Goal: Transaction & Acquisition: Purchase product/service

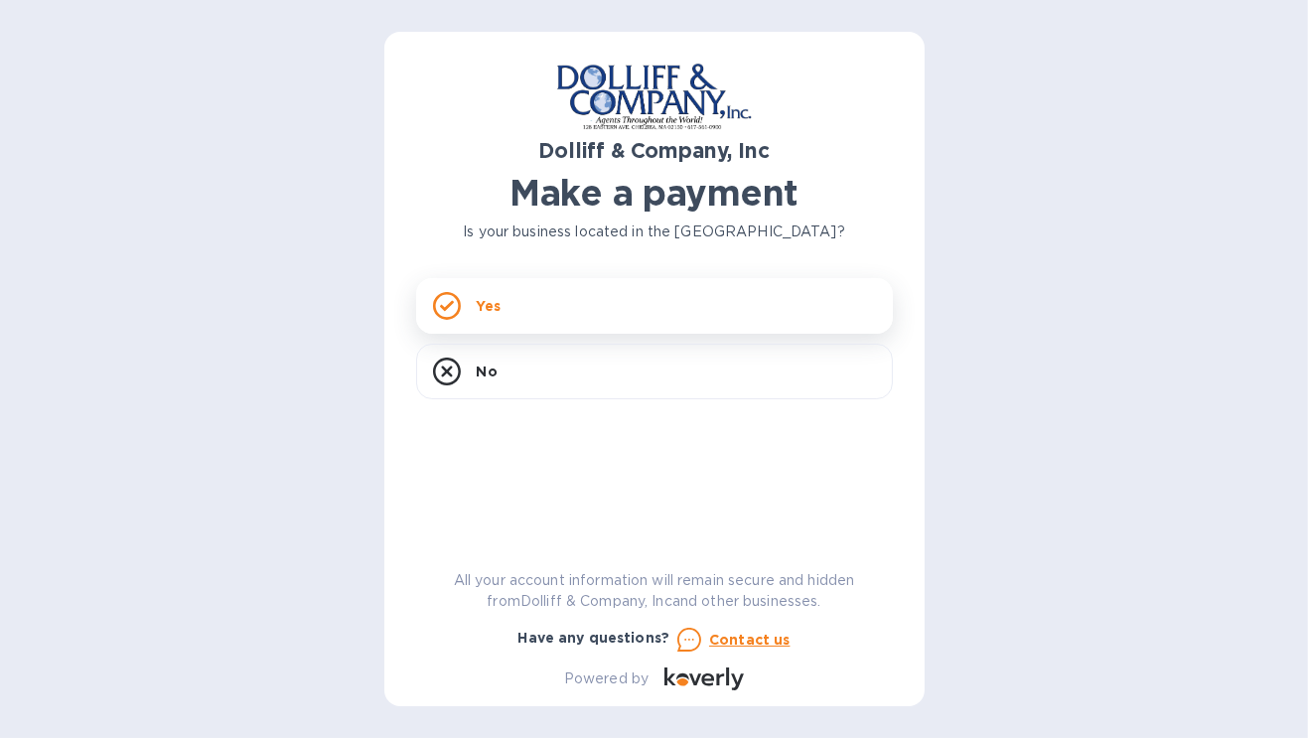
click at [611, 304] on div "Yes" at bounding box center [654, 306] width 477 height 56
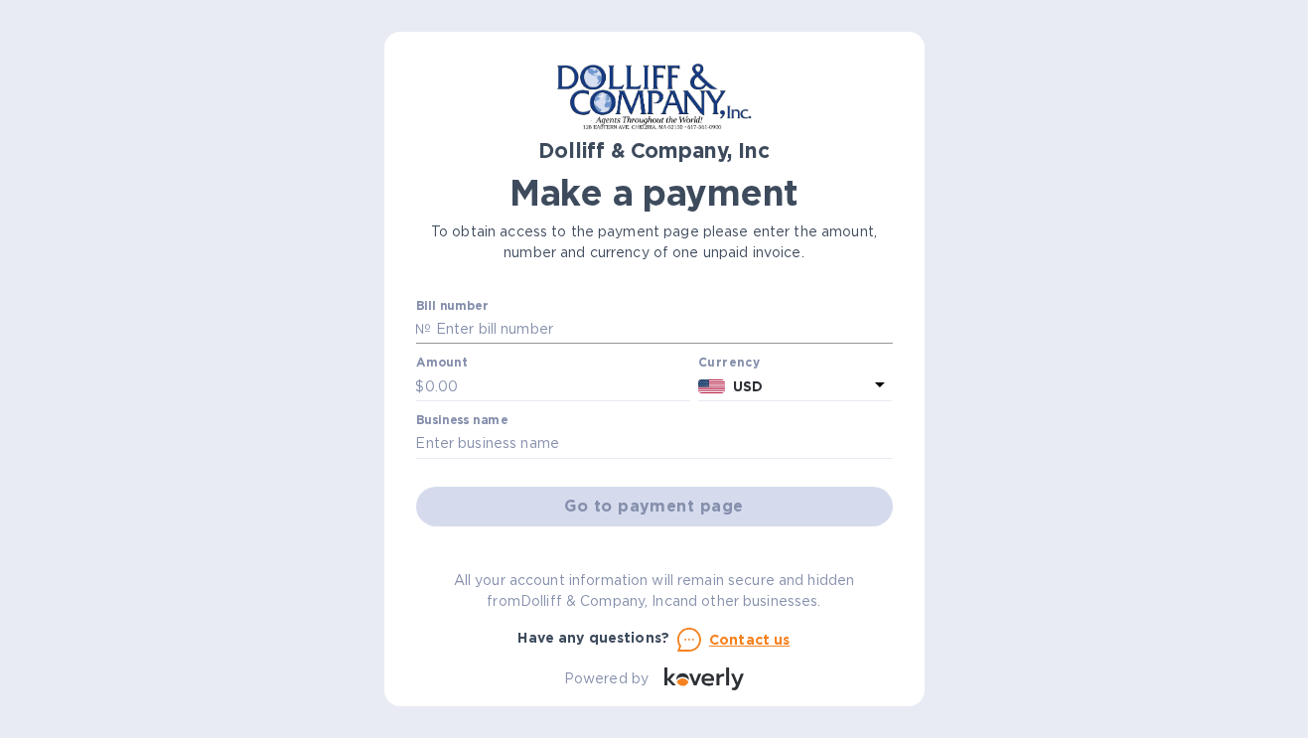
click at [567, 334] on input "text" at bounding box center [662, 330] width 461 height 30
click at [522, 384] on input "text" at bounding box center [558, 386] width 266 height 30
click at [498, 331] on input "text" at bounding box center [662, 330] width 461 height 30
paste input "924607"
type input "924607"
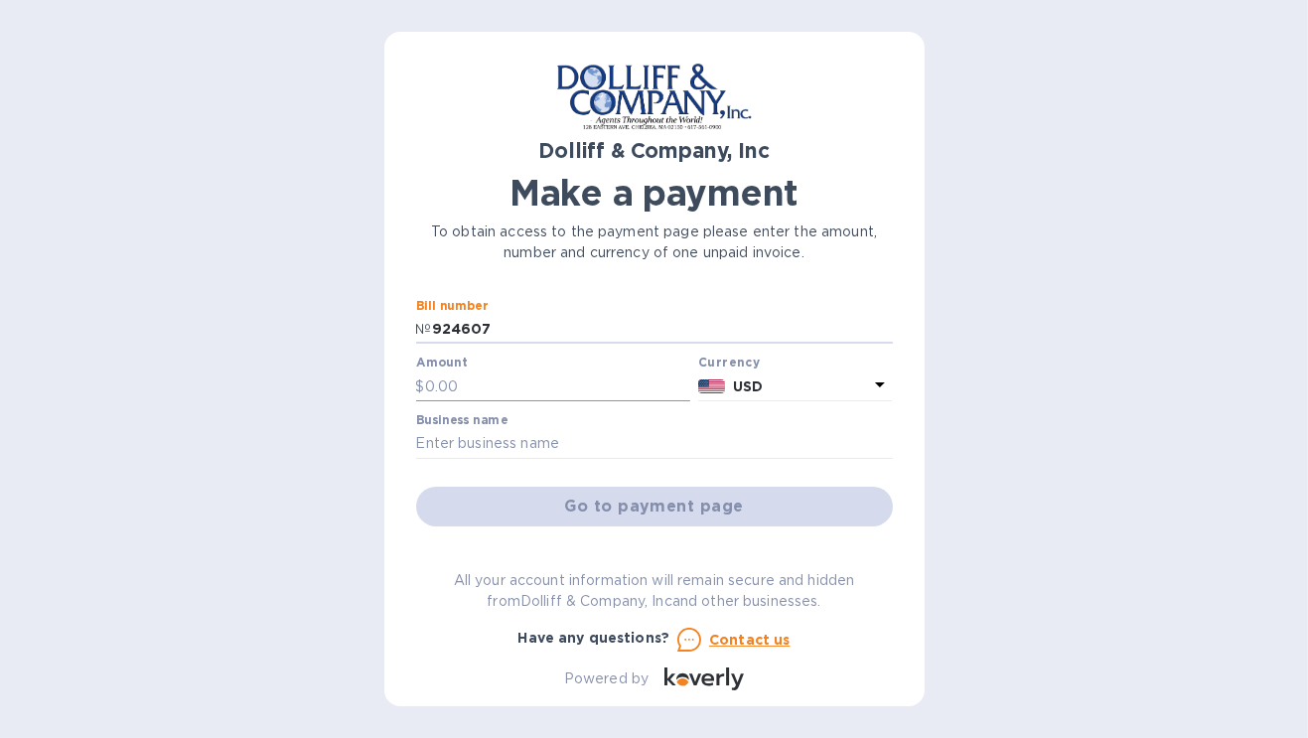
click at [542, 387] on input "text" at bounding box center [558, 386] width 266 height 30
type input "3,498.43"
click at [683, 432] on input "text" at bounding box center [654, 444] width 477 height 30
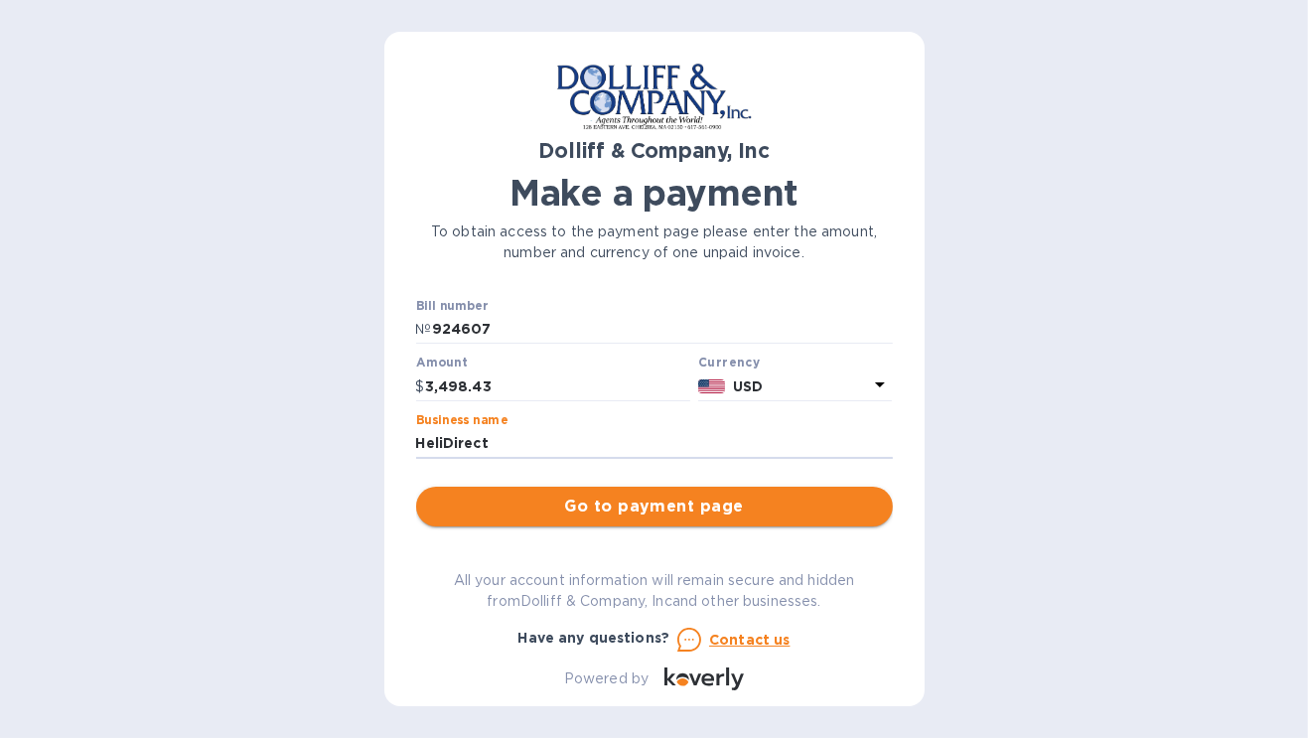
type input "HeliDirect"
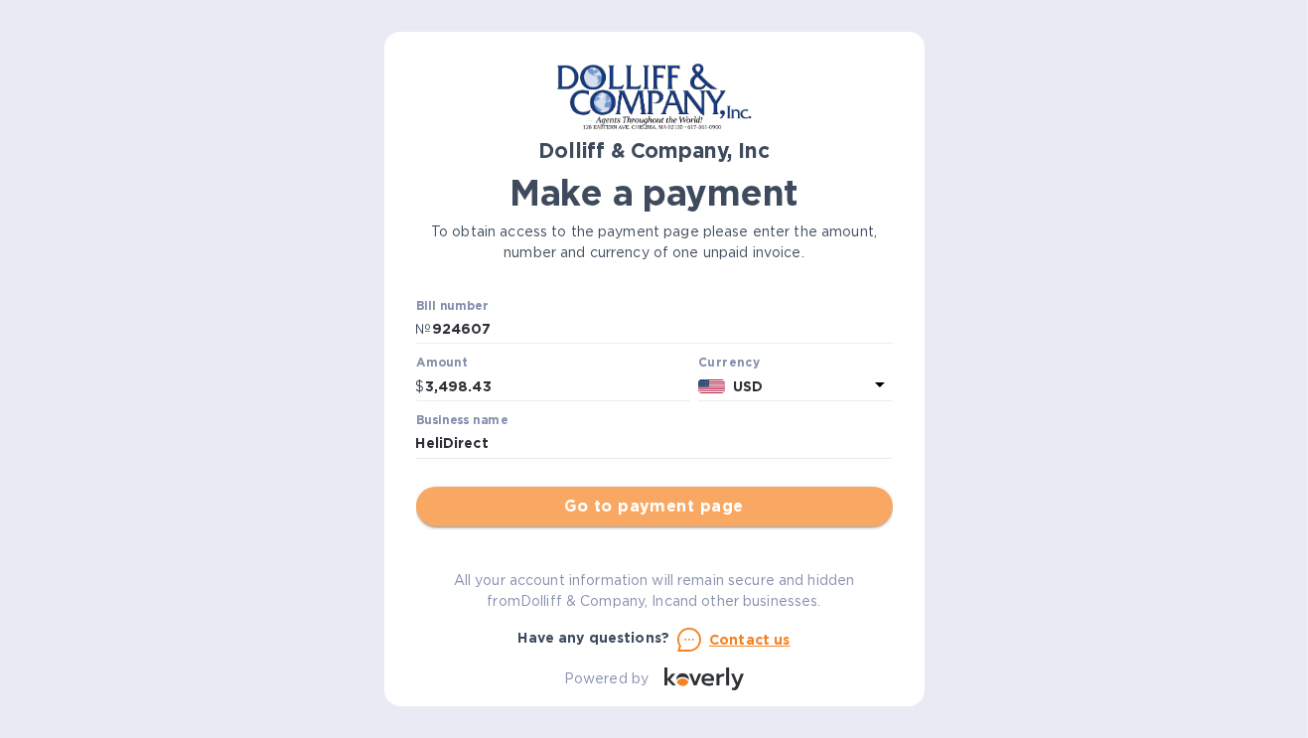
click at [742, 501] on span "Go to payment page" at bounding box center [654, 506] width 445 height 24
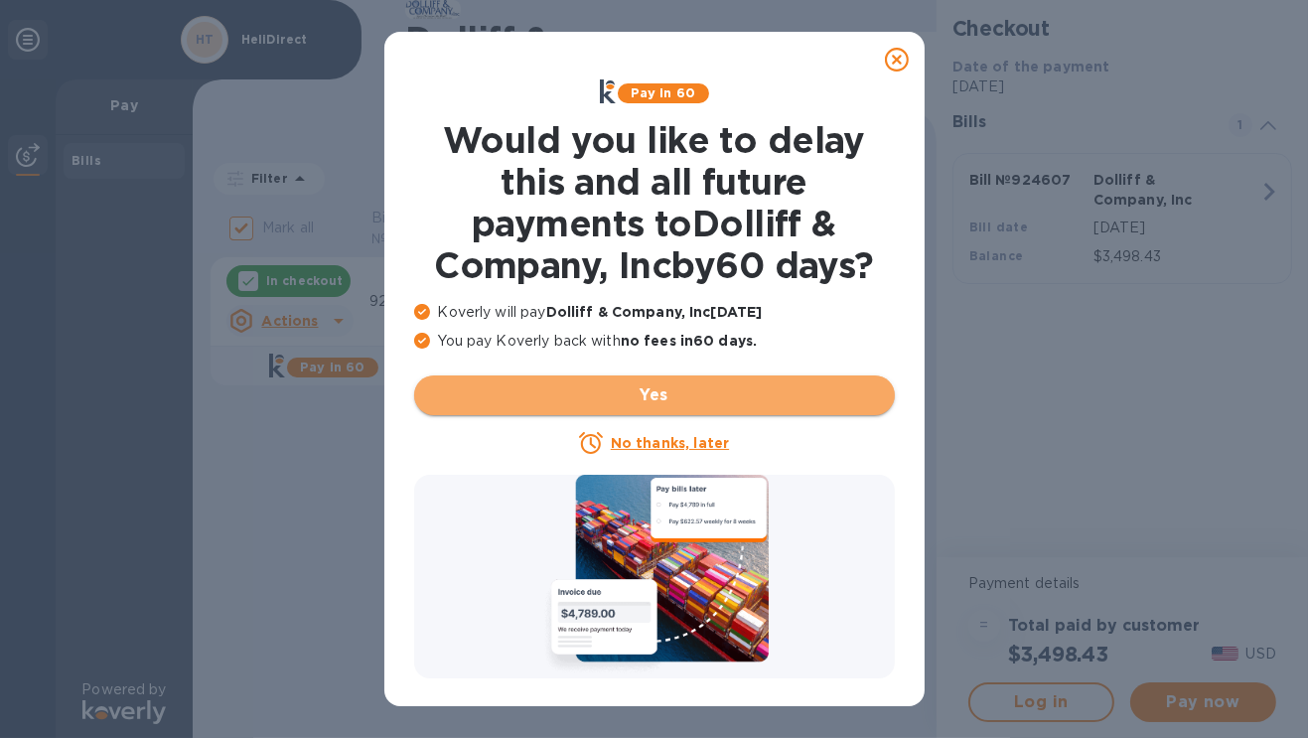
click at [640, 399] on span "Yes" at bounding box center [654, 395] width 449 height 24
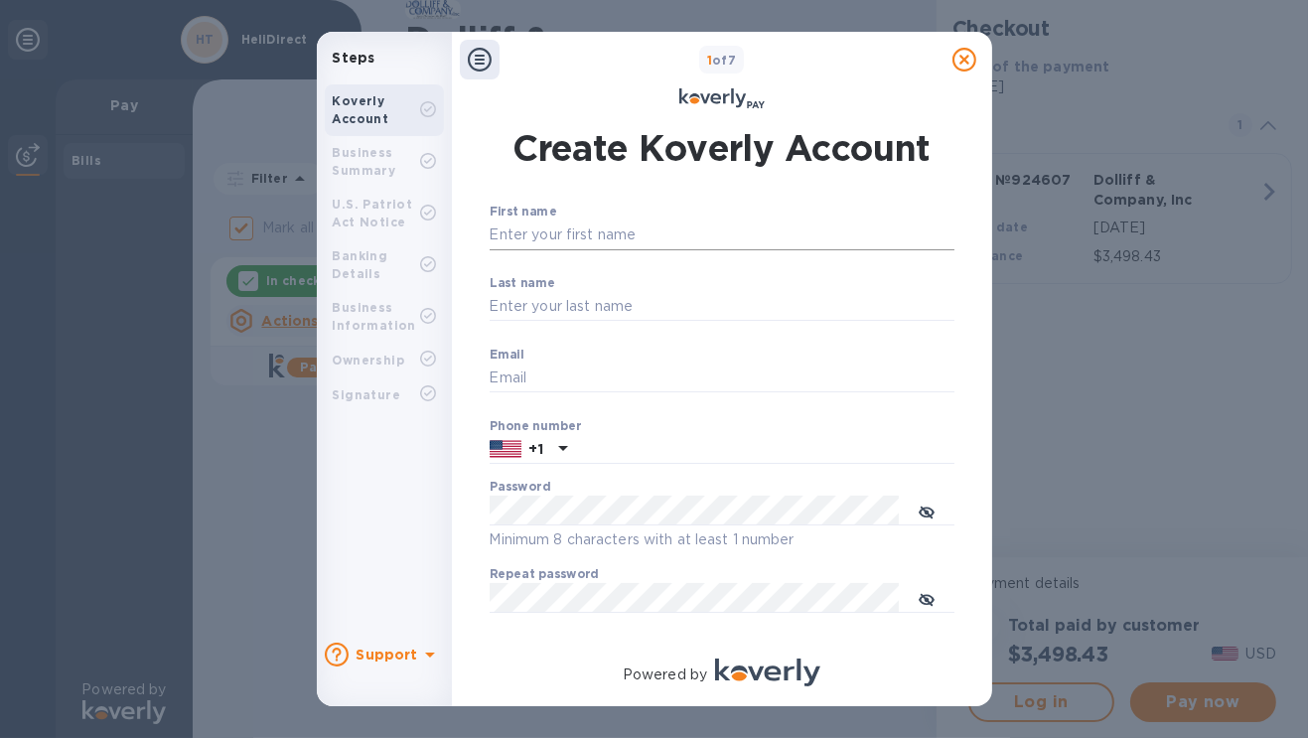
click at [707, 232] on input "First name" at bounding box center [721, 235] width 465 height 30
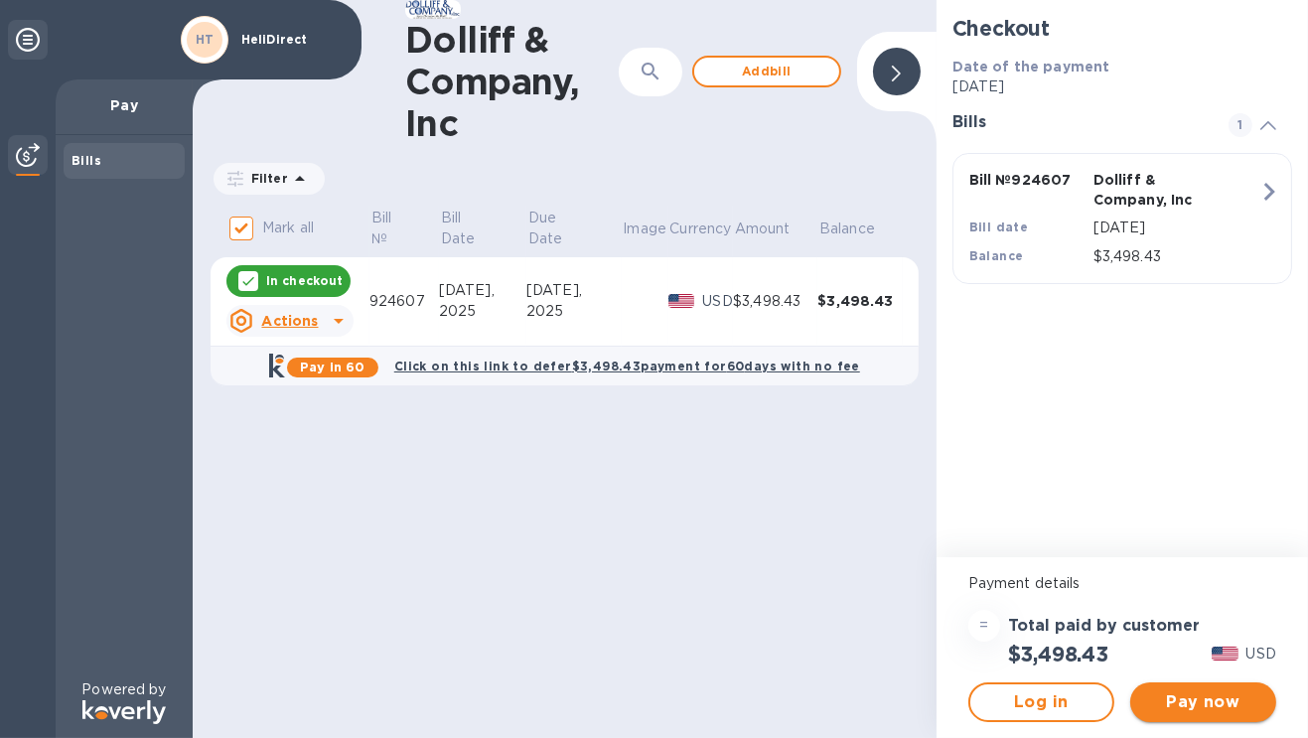
click at [1222, 710] on span "Pay now" at bounding box center [1203, 702] width 114 height 24
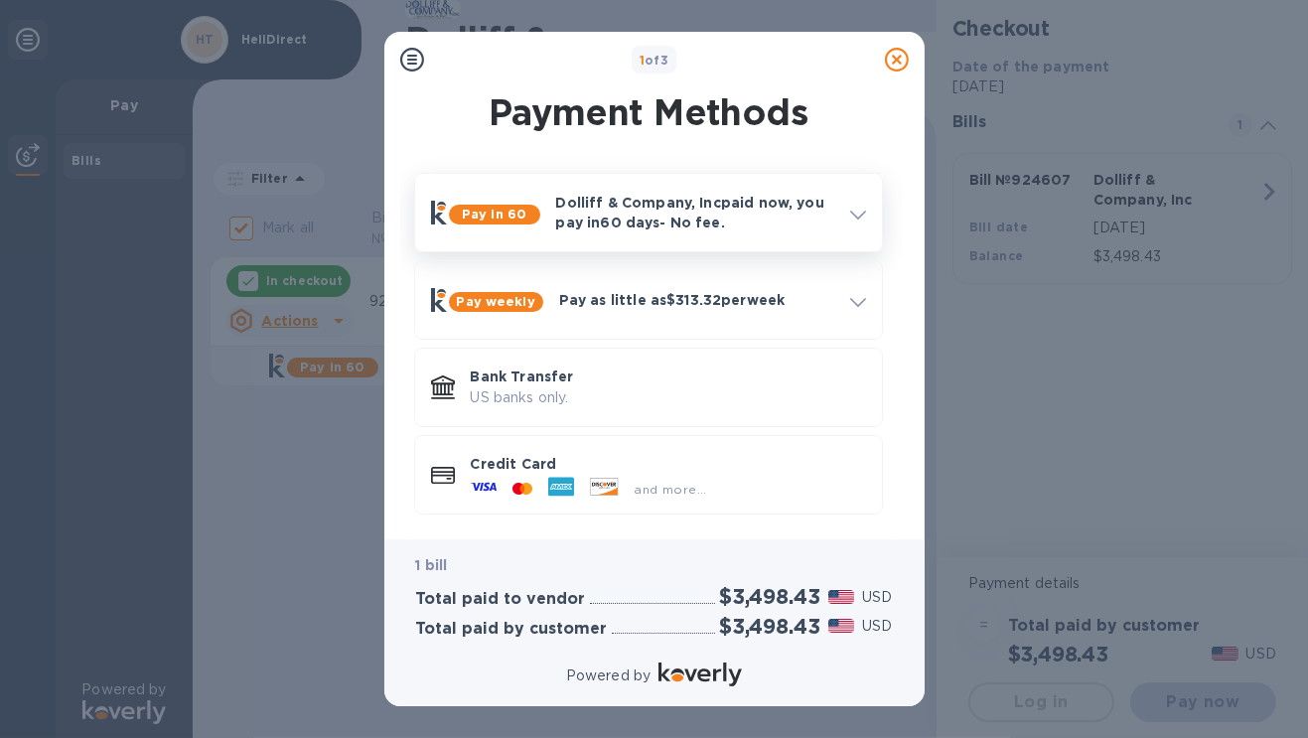
click at [834, 210] on div "Dolliff & Company, Inc paid now, you pay [DATE] - No fee." at bounding box center [695, 213] width 294 height 56
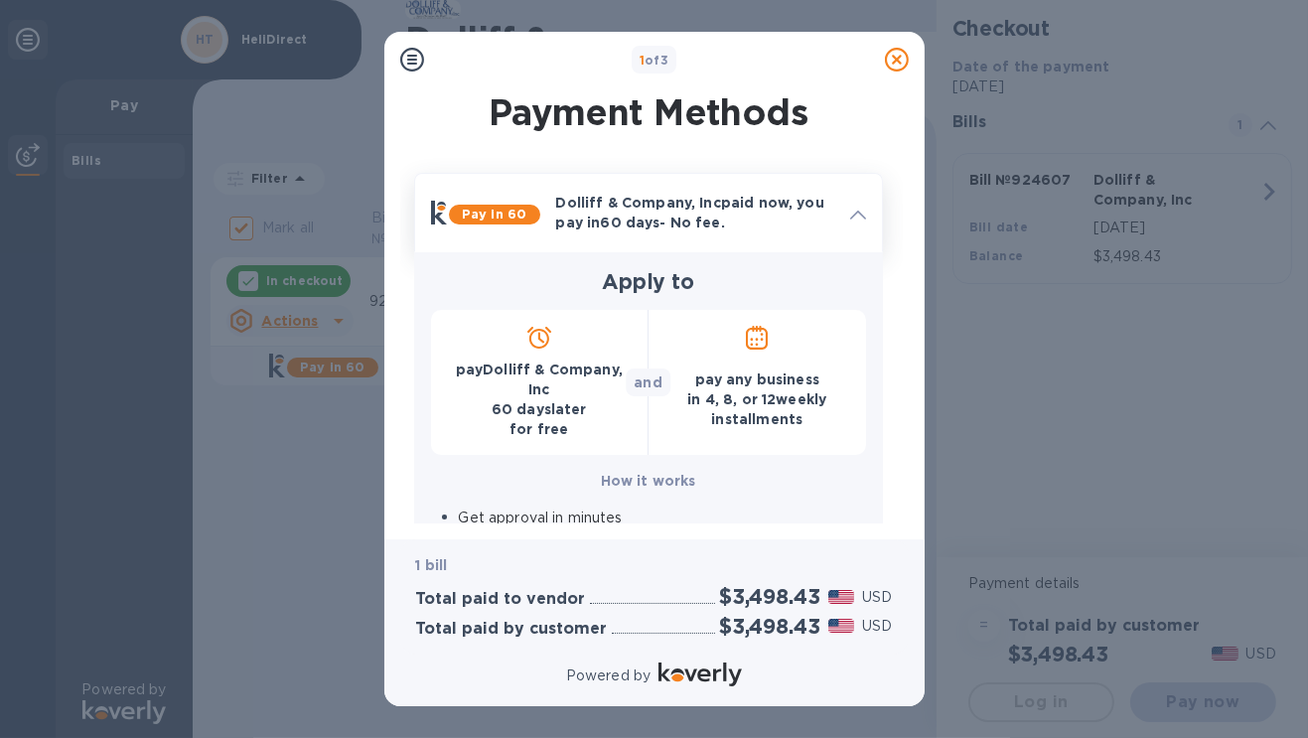
click at [834, 210] on div "Dolliff & Company, Inc paid now, you pay [DATE] - No fee." at bounding box center [695, 213] width 294 height 56
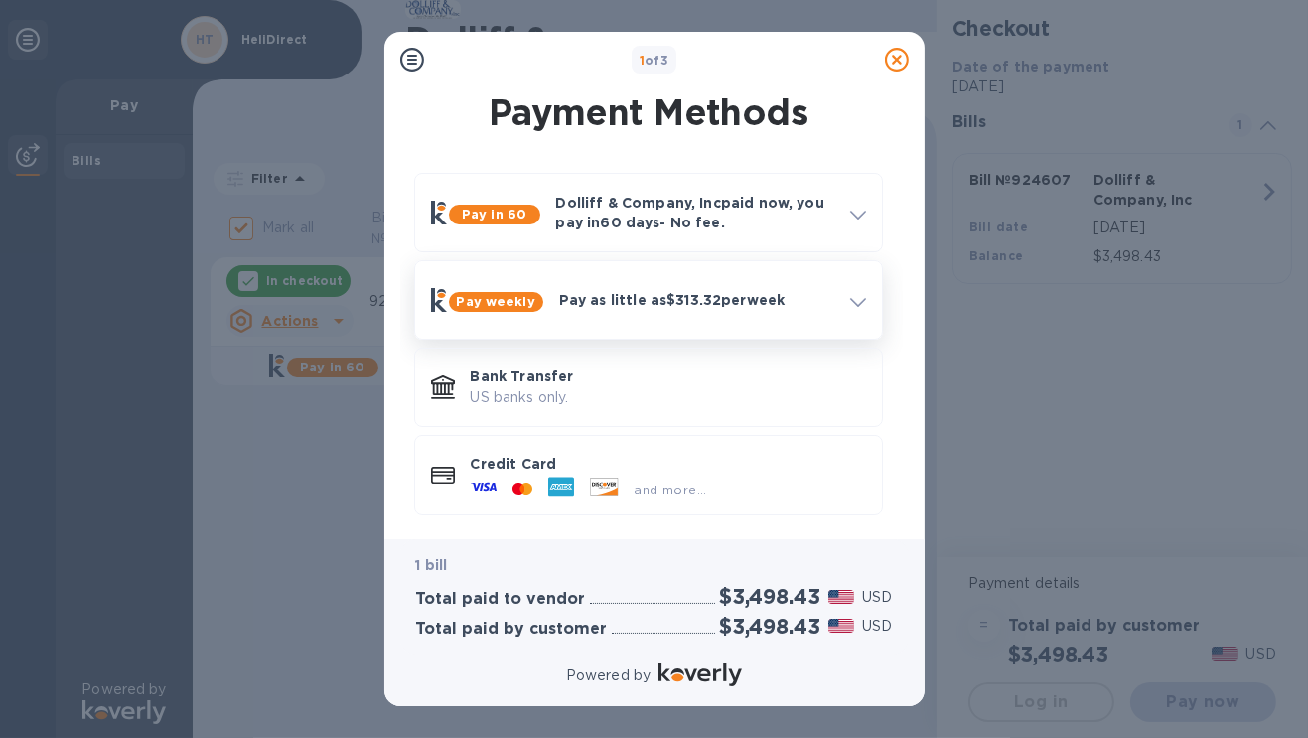
click at [723, 322] on div "Pay weekly Pay as little as $313.32 per week" at bounding box center [648, 300] width 451 height 62
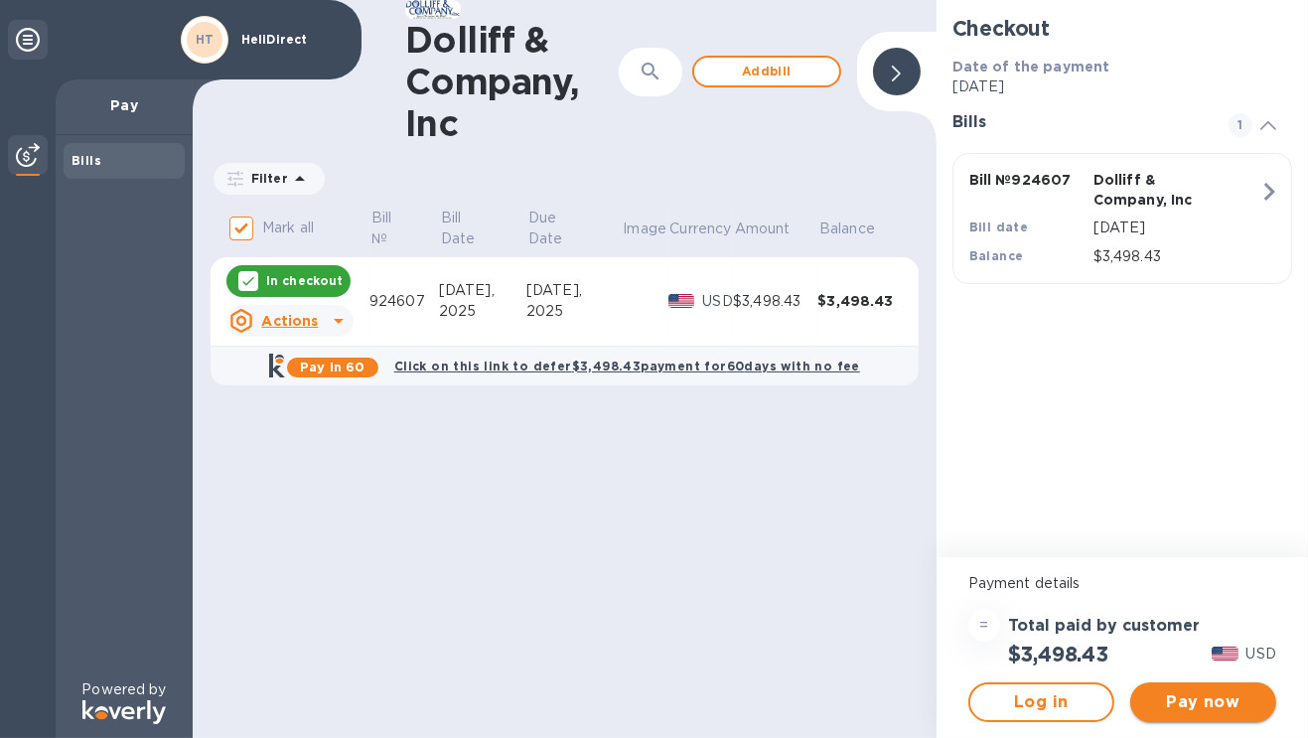
click at [1191, 702] on span "Pay now" at bounding box center [1203, 702] width 114 height 24
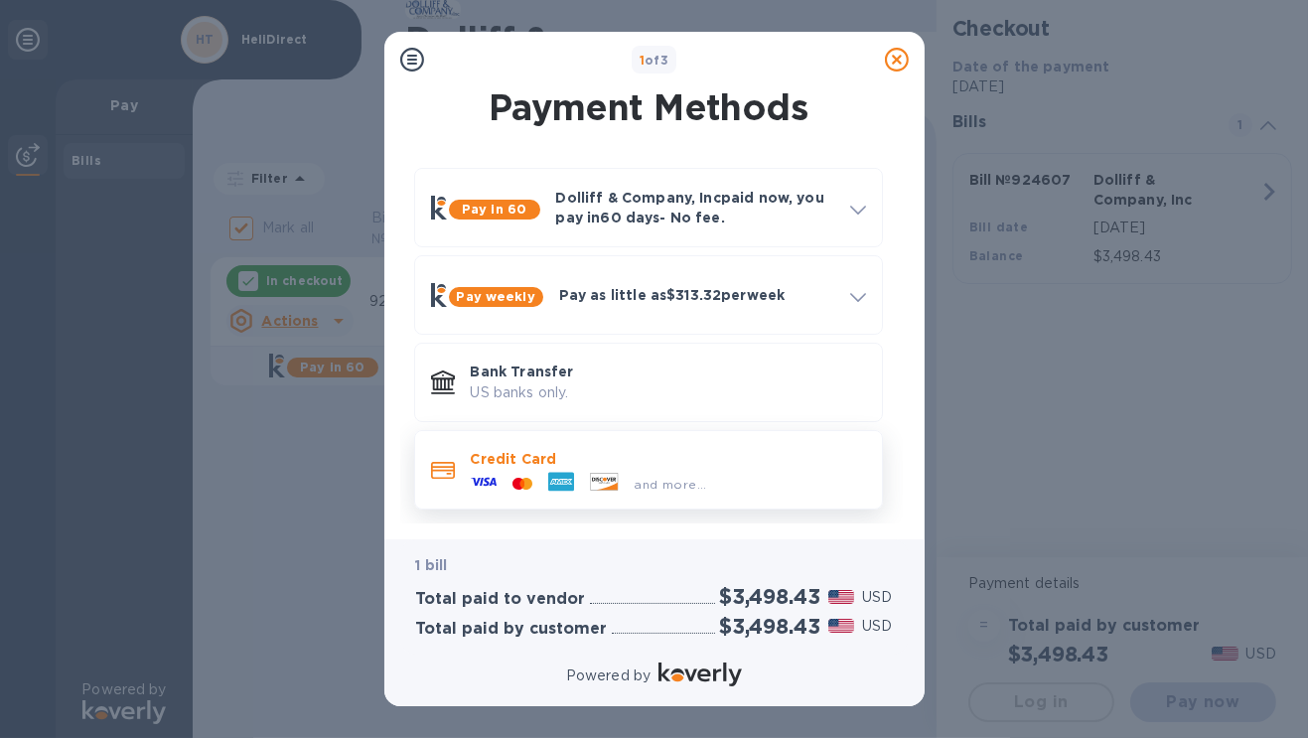
scroll to position [6, 0]
click at [637, 470] on div "and more..." at bounding box center [589, 483] width 252 height 30
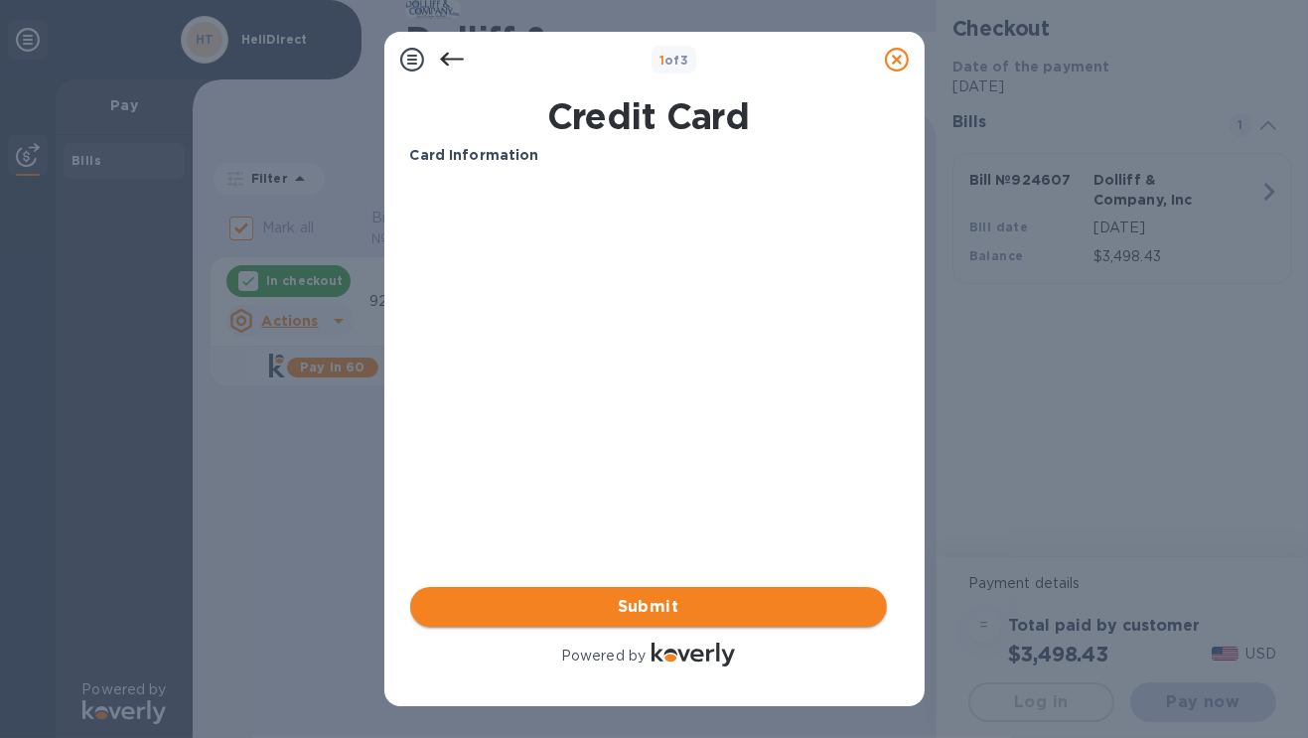
click at [675, 595] on span "Submit" at bounding box center [648, 607] width 445 height 24
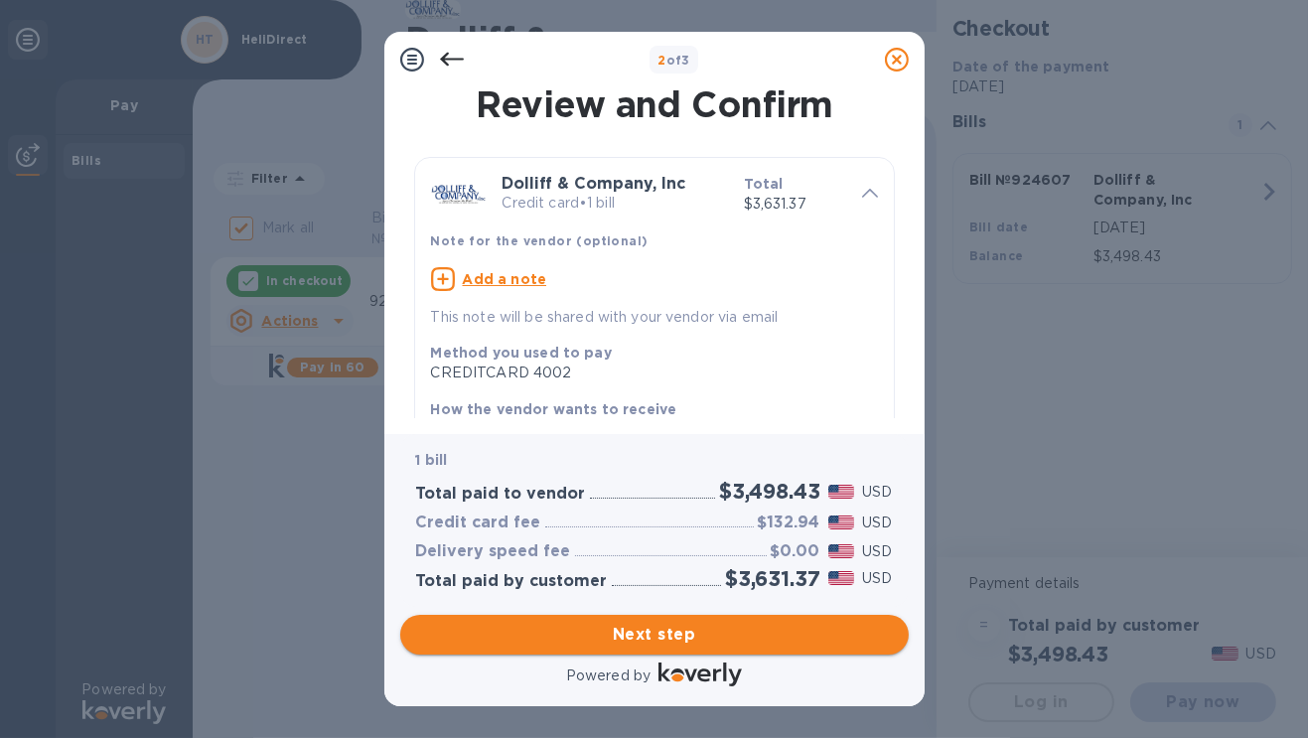
click at [773, 634] on span "Next step" at bounding box center [654, 635] width 477 height 24
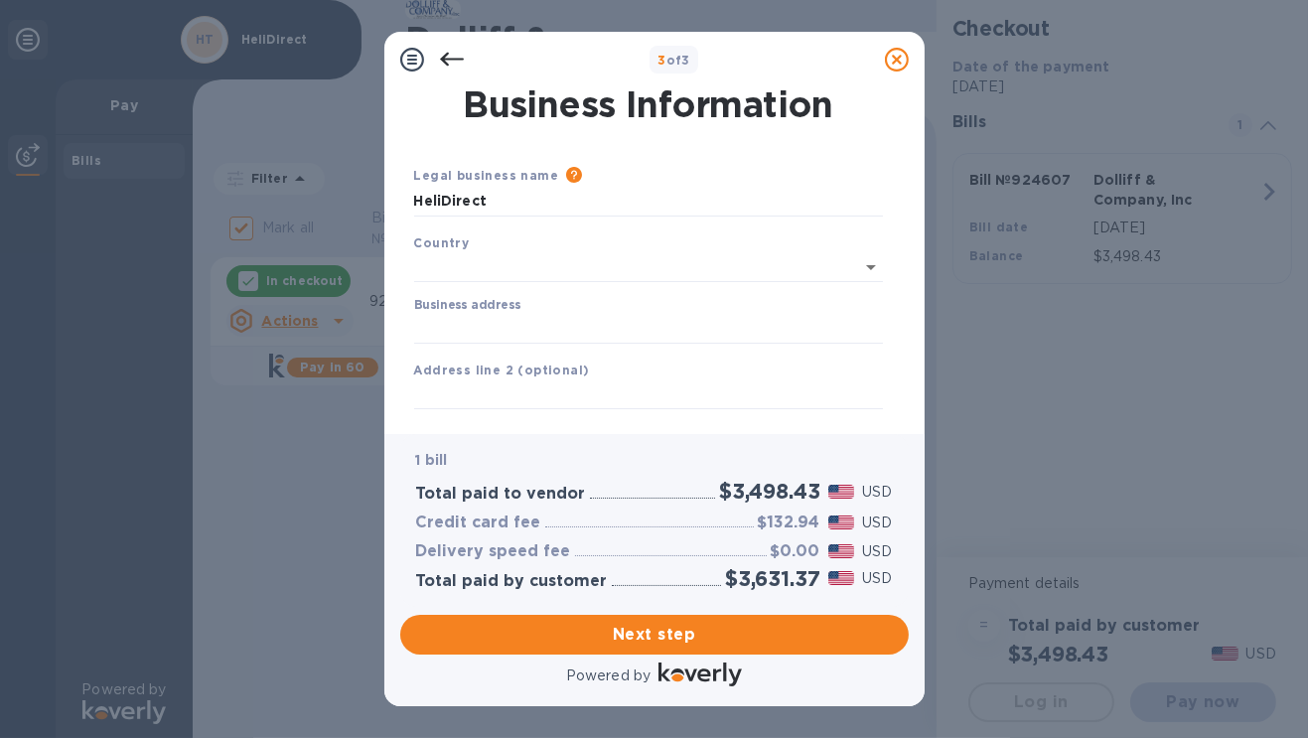
type input "[GEOGRAPHIC_DATA]"
click at [650, 312] on input "Business address" at bounding box center [648, 325] width 469 height 30
type input "[GEOGRAPHIC_DATA]"
type input "MA"
type input "02148"
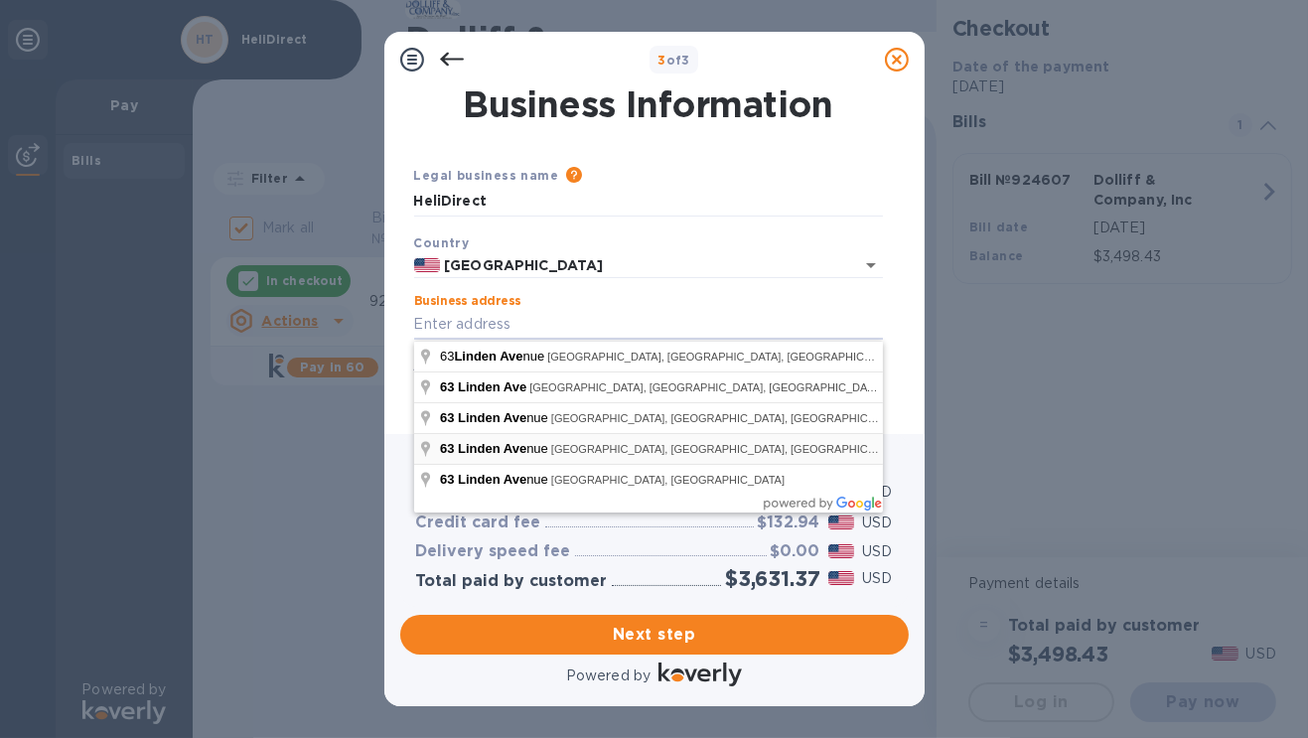
type input "[GEOGRAPHIC_DATA]"
type input "NV"
type input "89101"
click at [930, 271] on div "3 of 3 Business Information Legal business name Please provide the legal name t…" at bounding box center [654, 369] width 1308 height 738
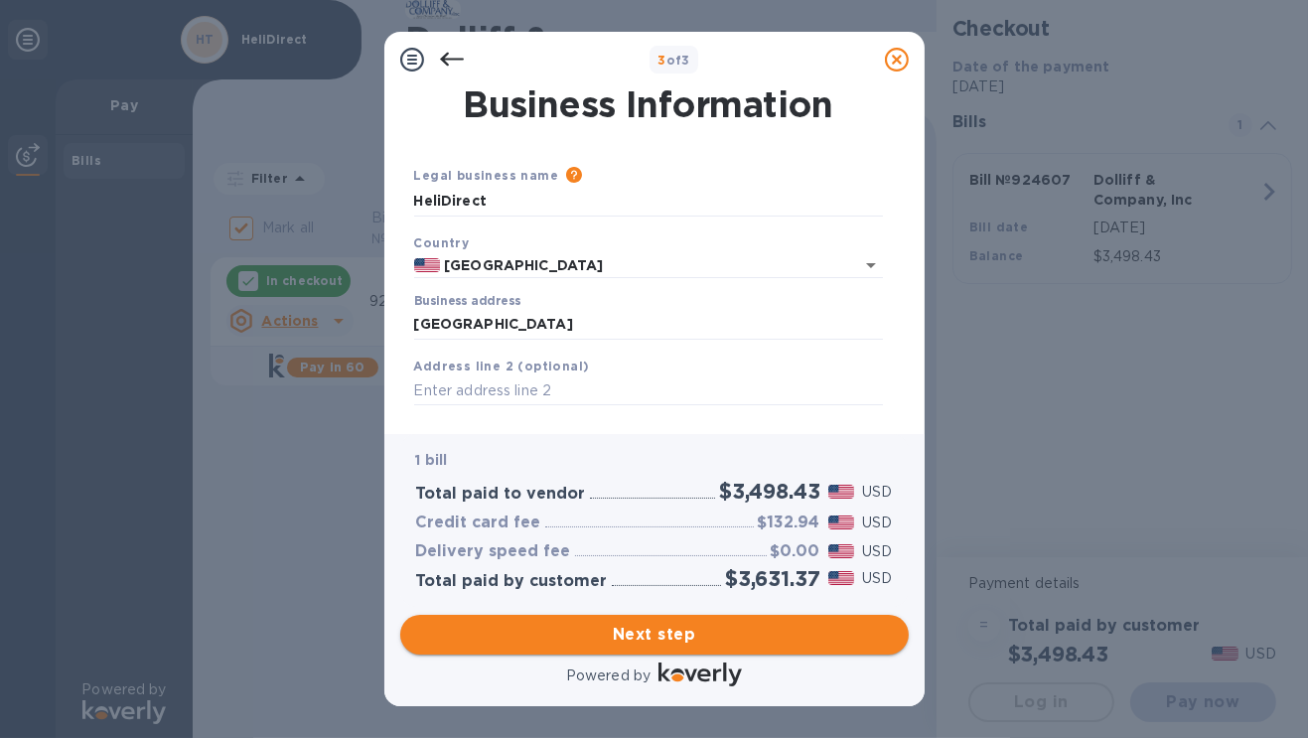
click at [716, 630] on span "Next step" at bounding box center [654, 635] width 477 height 24
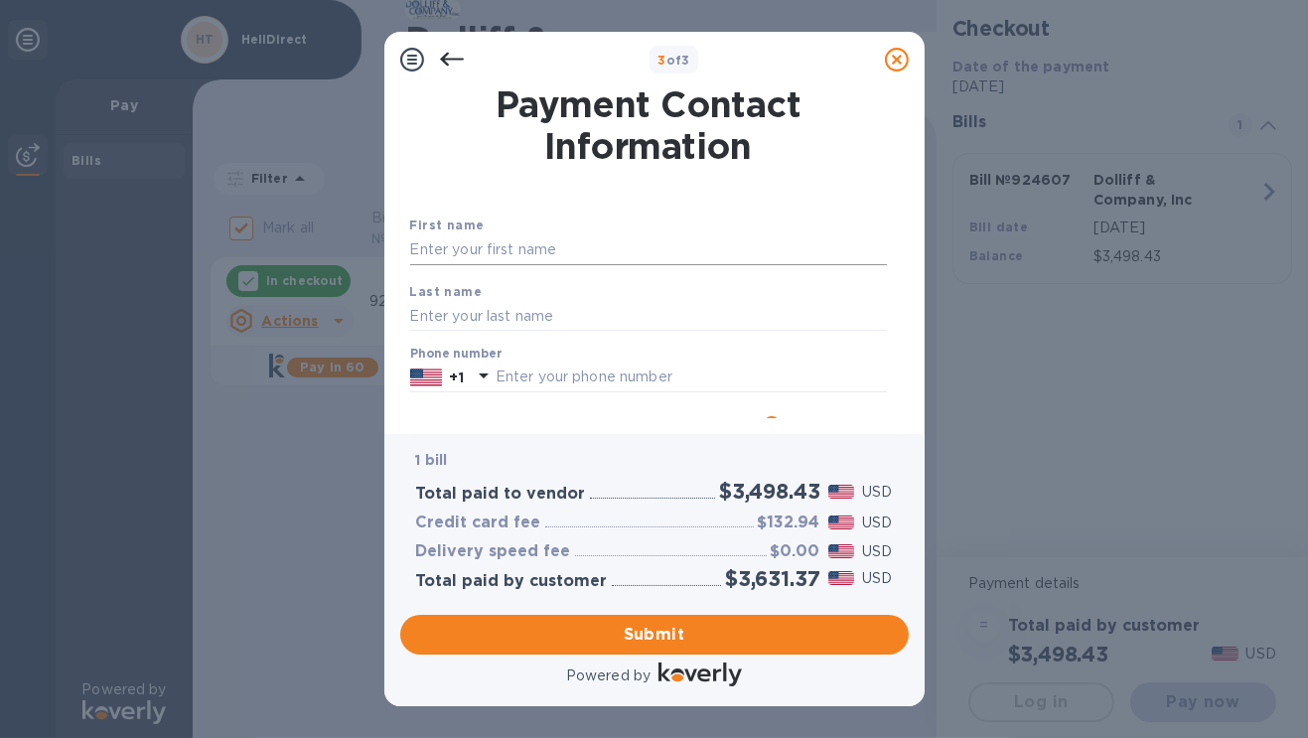
click at [645, 256] on input "text" at bounding box center [648, 250] width 477 height 30
type input "Minh"
type input "Le"
type input "6177555448"
type input "[PERSON_NAME][EMAIL_ADDRESS][DOMAIN_NAME]"
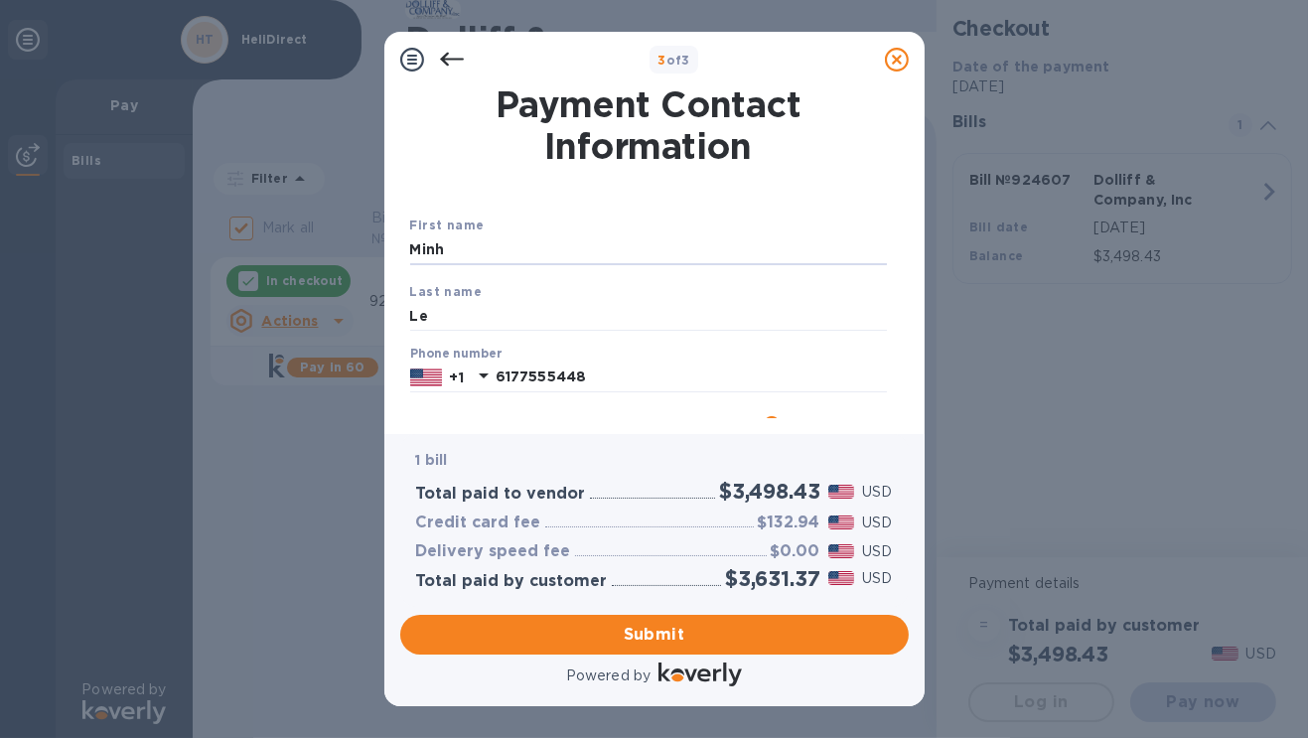
type input "[PERSON_NAME][EMAIL_ADDRESS][DOMAIN_NAME]"
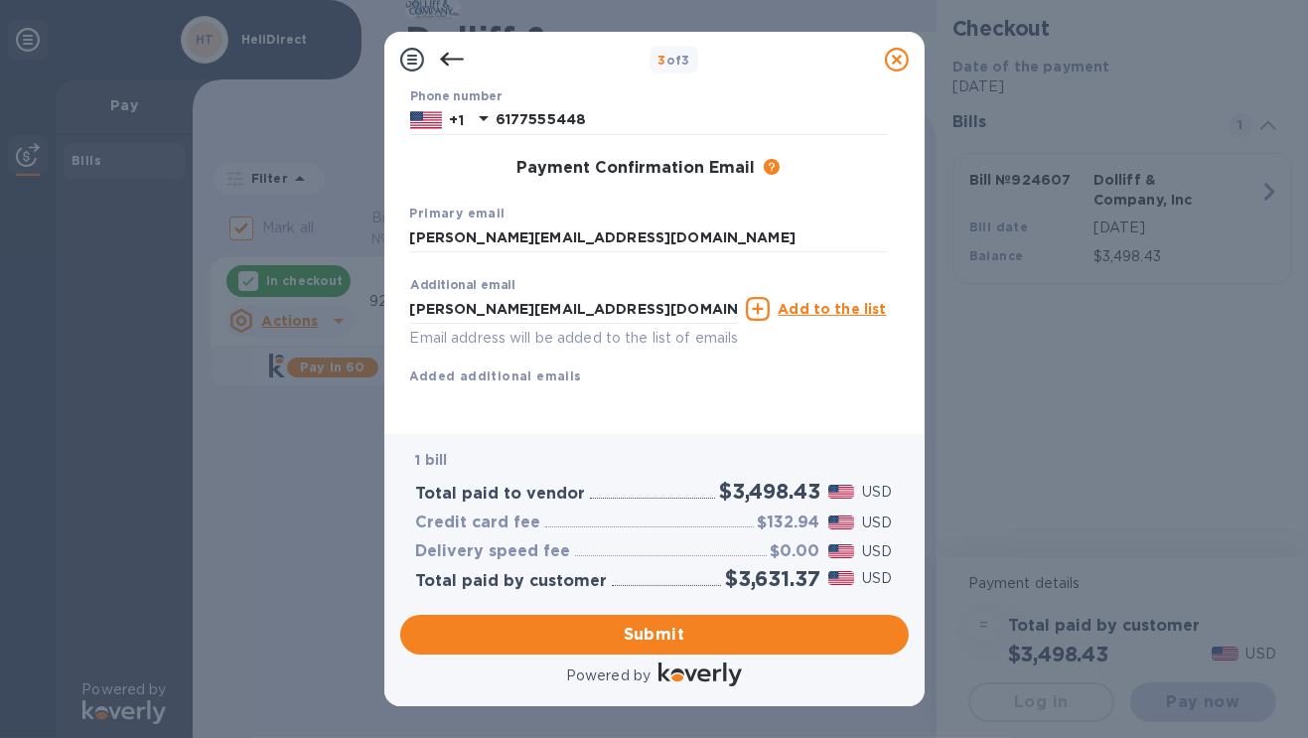
scroll to position [282, 0]
click at [661, 624] on span "Submit" at bounding box center [654, 635] width 477 height 24
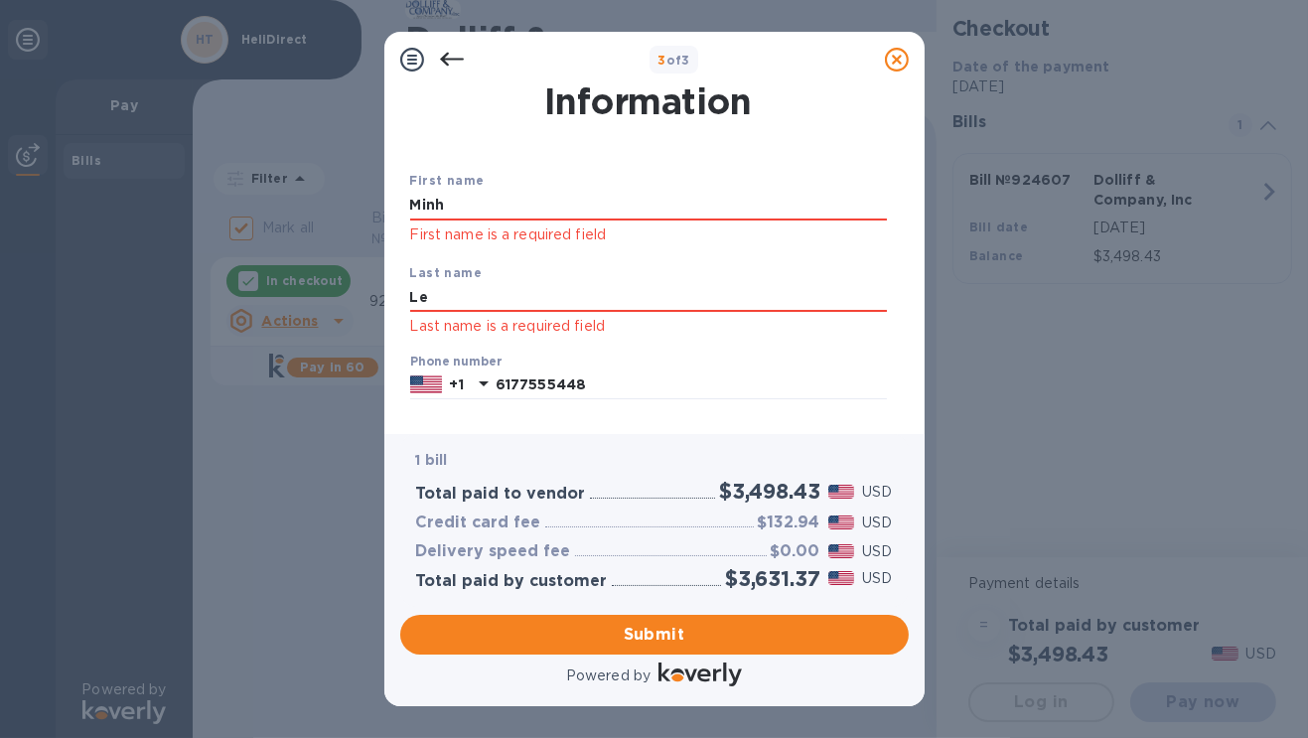
scroll to position [0, 0]
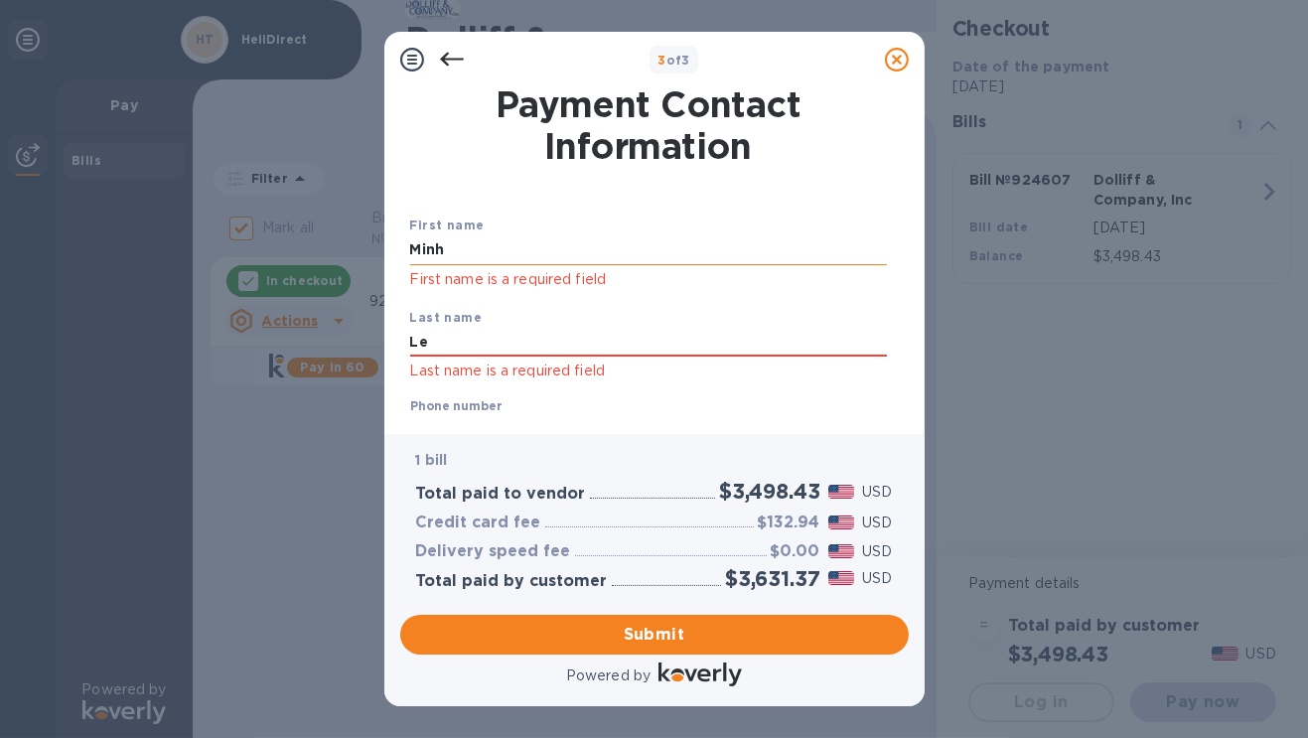
click at [636, 255] on input "Minh" at bounding box center [648, 250] width 477 height 30
type input "Minh"
click at [652, 197] on div "First name [PERSON_NAME] First name is a required field Last name Le Last name …" at bounding box center [648, 439] width 485 height 520
click at [517, 329] on input "Le" at bounding box center [648, 343] width 477 height 30
type input "Le"
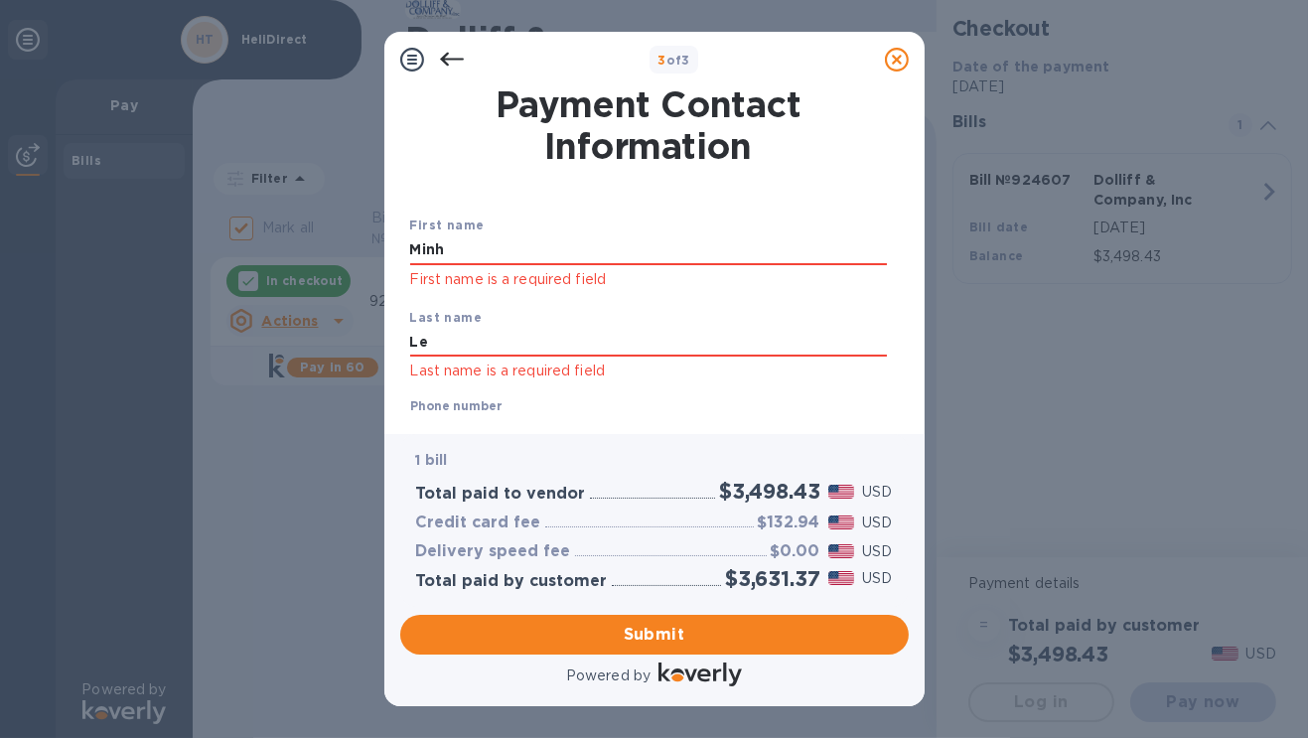
click at [678, 212] on div "First name [PERSON_NAME] First name is a required field Last name Le Last name …" at bounding box center [648, 439] width 485 height 520
click at [663, 425] on div "Payment Contact Information First name [PERSON_NAME] First name is a required f…" at bounding box center [654, 260] width 540 height 347
click at [679, 411] on div "Phone number [PHONE_NUMBER]" at bounding box center [648, 422] width 477 height 46
click at [539, 633] on span "Submit" at bounding box center [654, 635] width 477 height 24
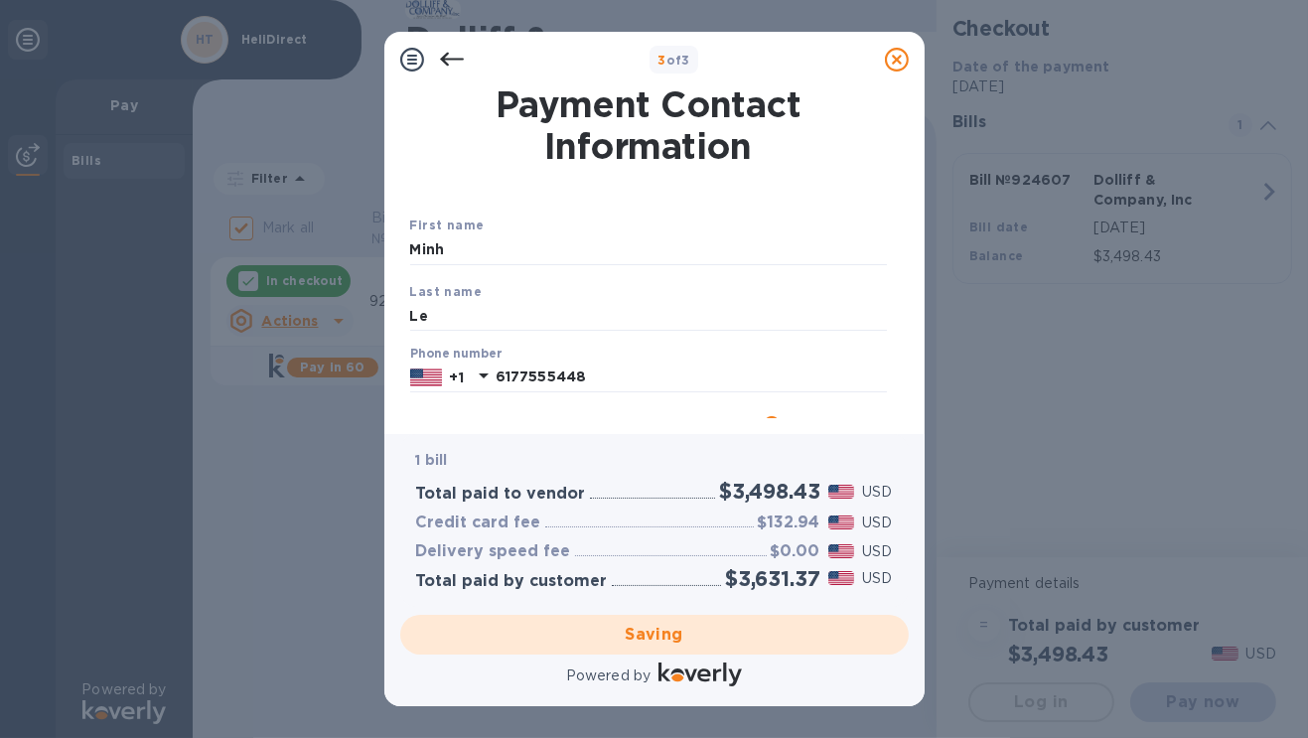
checkbox input "false"
